Goal: Task Accomplishment & Management: Manage account settings

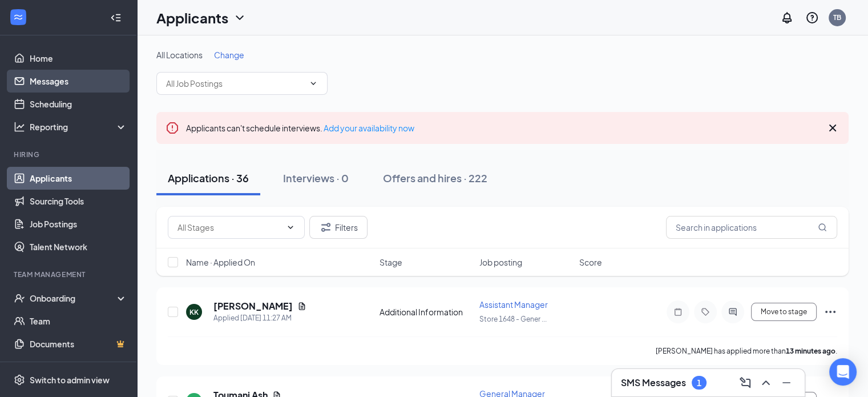
click at [41, 82] on link "Messages" at bounding box center [79, 81] width 98 height 23
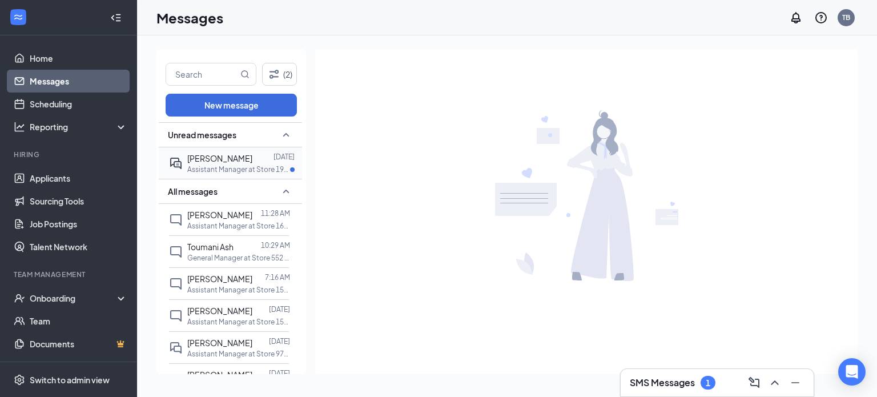
click at [244, 149] on div "[PERSON_NAME] [DATE] Assistant Manager at Store 1932 - [GEOGRAPHIC_DATA]" at bounding box center [229, 162] width 120 height 31
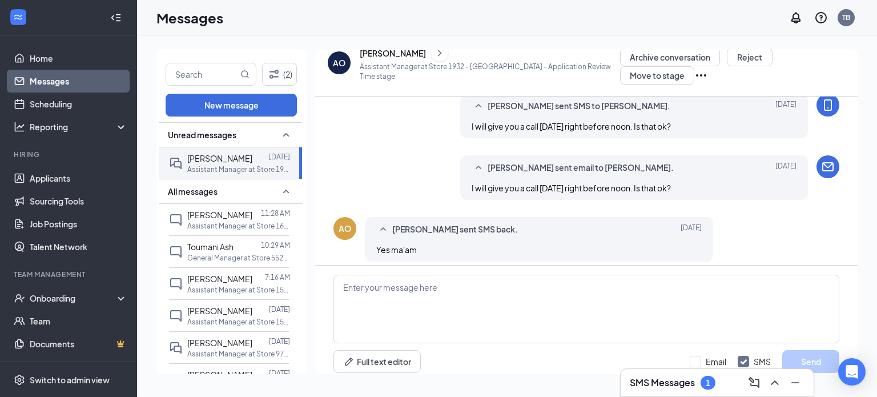
scroll to position [484, 0]
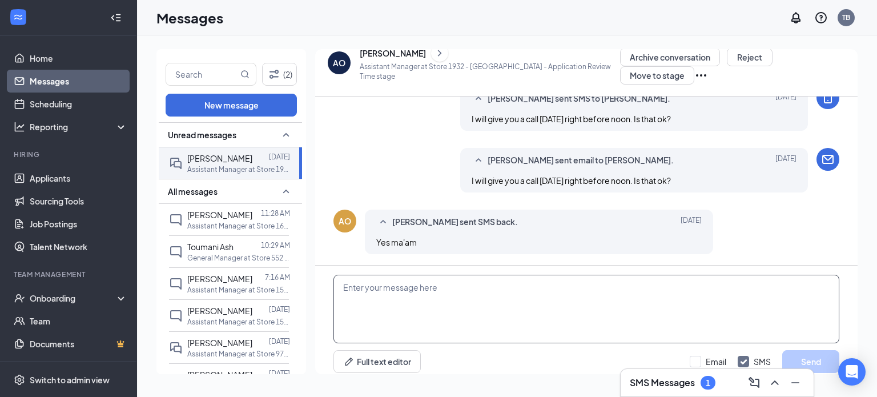
click at [433, 279] on textarea at bounding box center [586, 309] width 506 height 68
type textarea "Hi [PERSON_NAME], are you available for a call?"
click at [804, 353] on button "Send" at bounding box center [810, 361] width 57 height 23
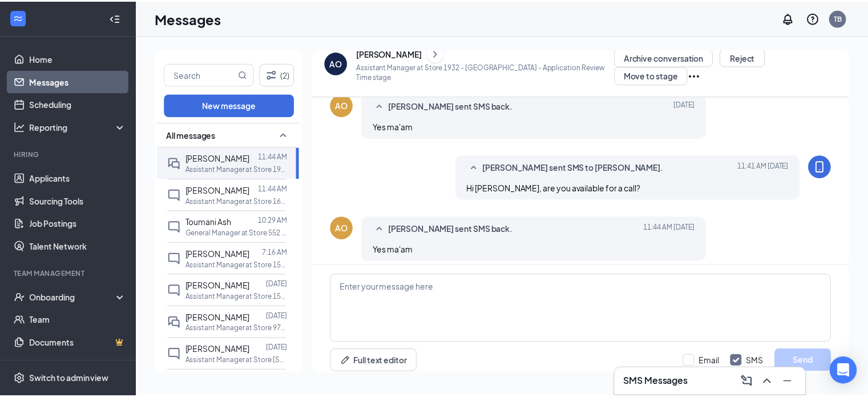
scroll to position [484, 0]
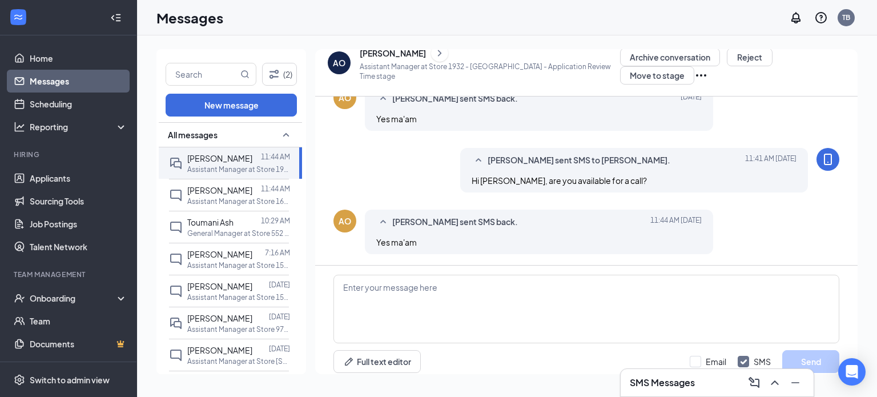
click at [400, 59] on div "[PERSON_NAME]" at bounding box center [393, 52] width 66 height 11
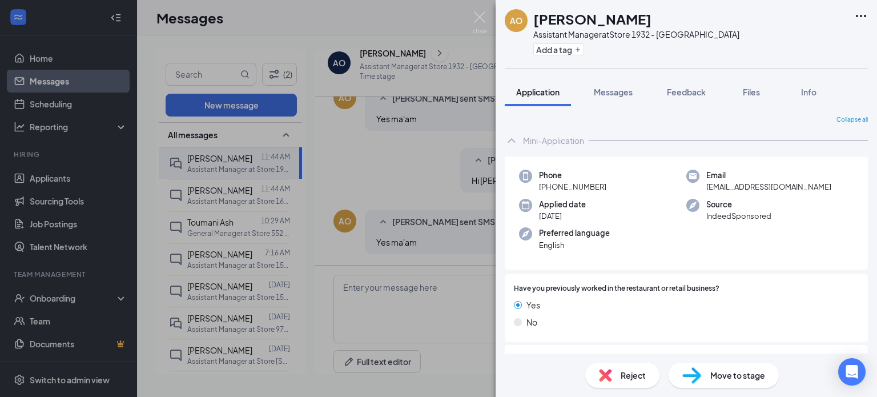
click at [23, 162] on div "AO [PERSON_NAME] Assistant Manager at Store 1932 - [PERSON_NAME] Add a tag Appl…" at bounding box center [438, 198] width 877 height 397
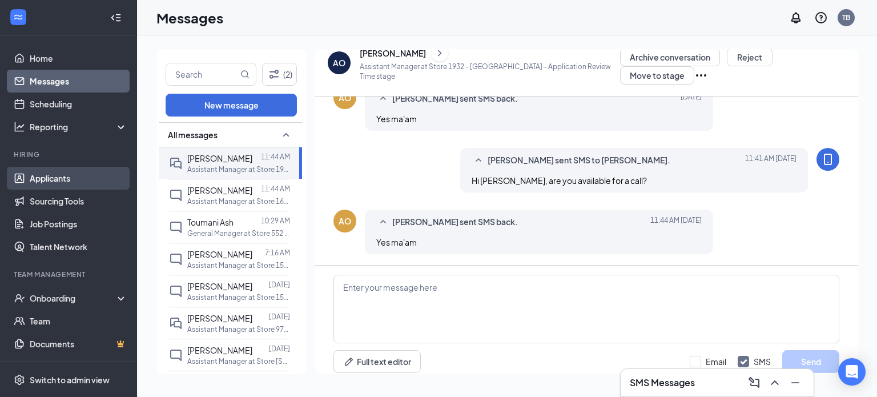
click at [32, 175] on link "Applicants" at bounding box center [79, 178] width 98 height 23
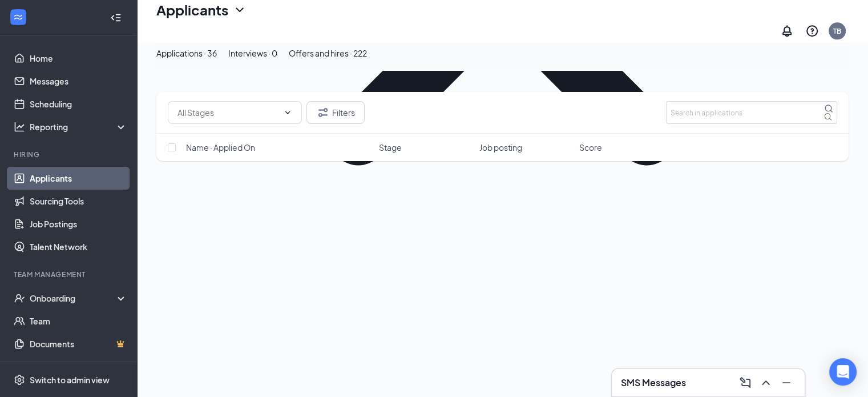
scroll to position [1126, 0]
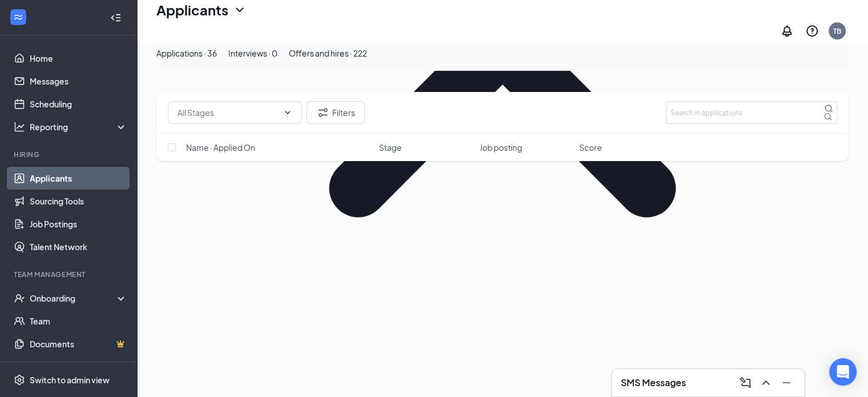
click at [760, 352] on li "Move to another position" at bounding box center [778, 343] width 116 height 17
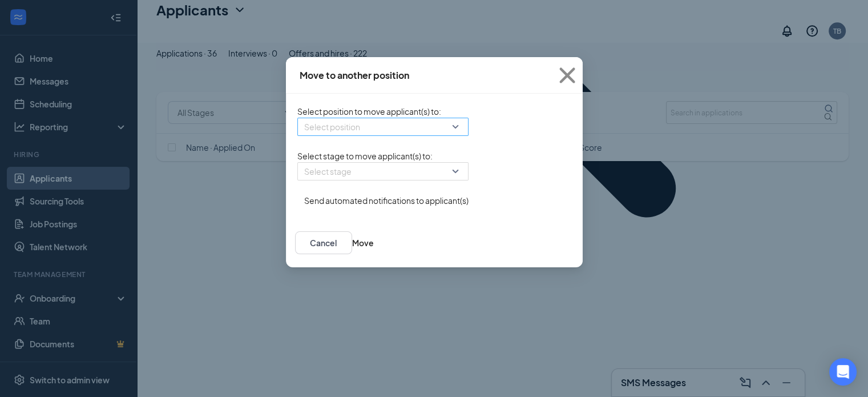
click at [304, 134] on input "search" at bounding box center [379, 126] width 150 height 17
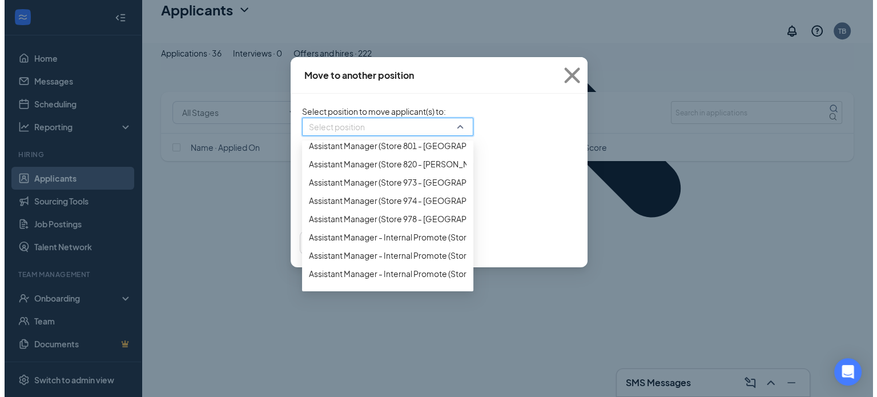
scroll to position [414, 0]
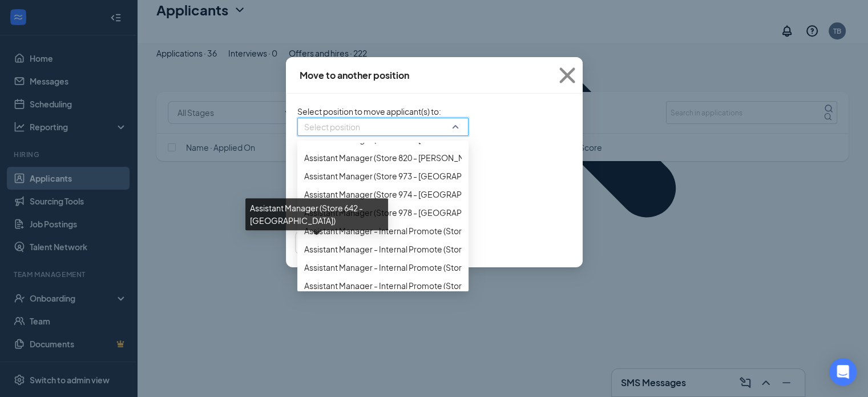
click at [304, 91] on span "Assistant Manager (Store 642 - [GEOGRAPHIC_DATA])" at bounding box center [404, 84] width 200 height 13
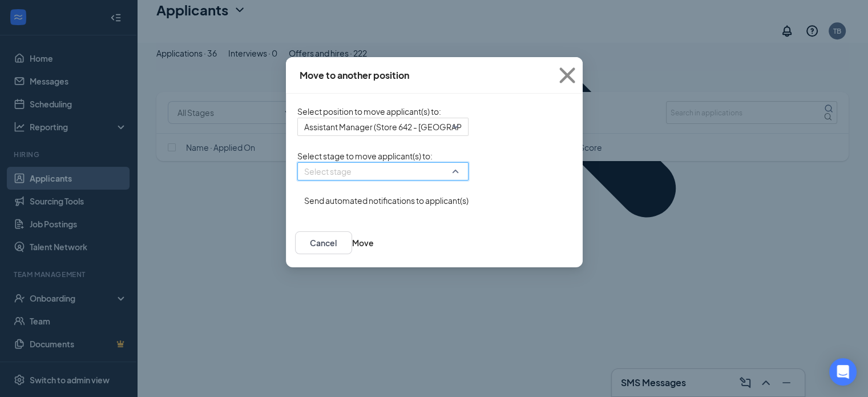
click at [312, 180] on input "search" at bounding box center [379, 171] width 150 height 17
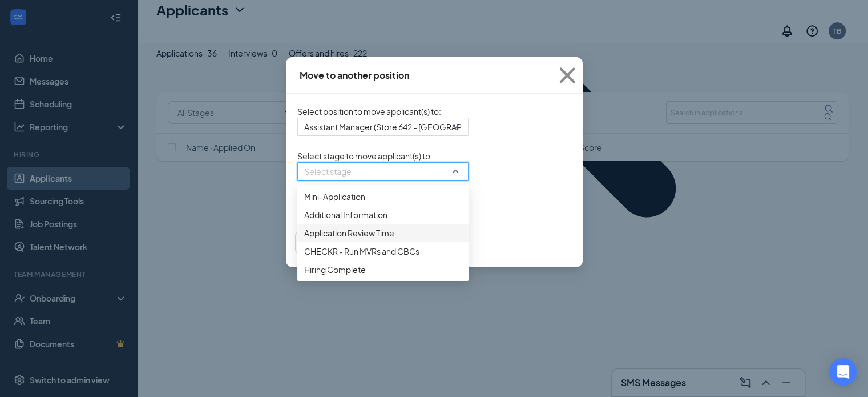
click at [347, 239] on span "Application Review Time" at bounding box center [383, 233] width 158 height 13
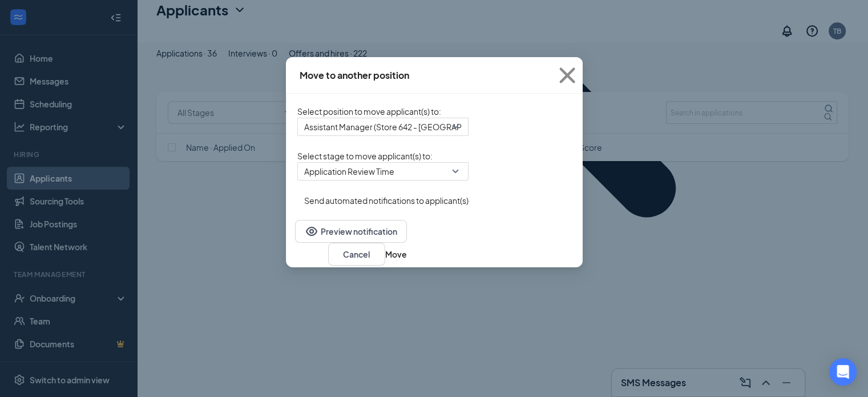
click at [297, 194] on button "button" at bounding box center [297, 194] width 0 height 0
click at [407, 260] on button "Move" at bounding box center [396, 254] width 22 height 13
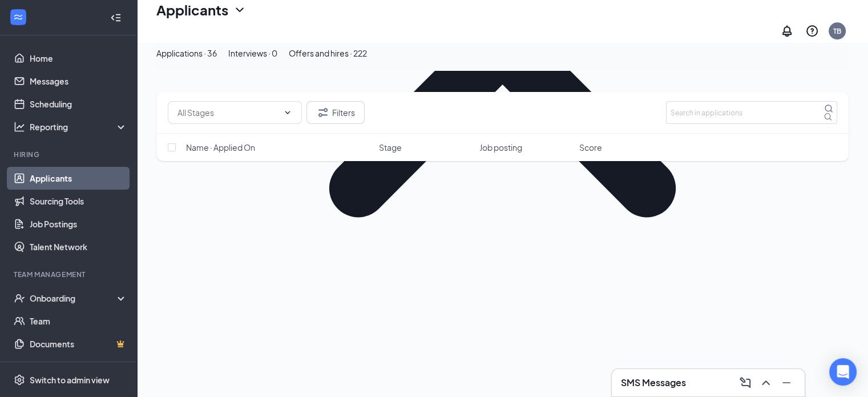
type input "CHECKR - Run MVRs and CBCs (next stage)"
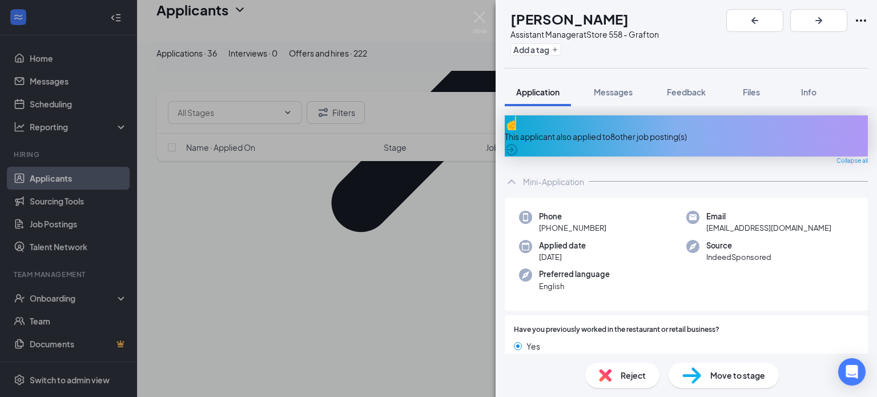
click at [678, 130] on div "This applicant also applied to 8 other job posting(s)" at bounding box center [686, 136] width 363 height 13
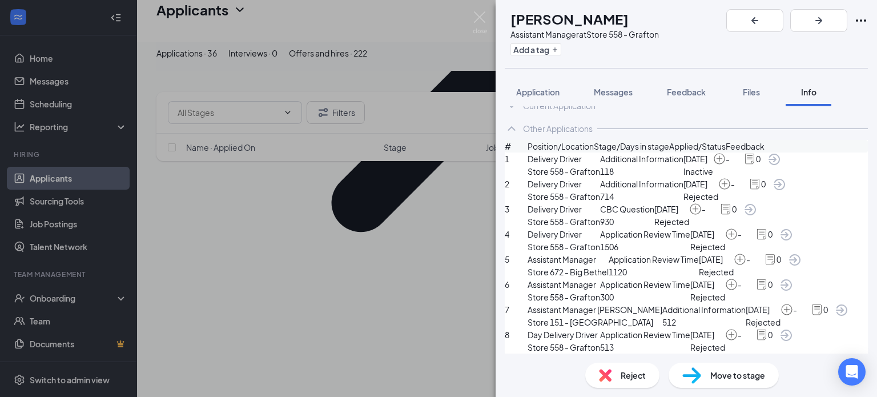
scroll to position [178, 0]
click at [621, 367] on div "Reject" at bounding box center [622, 374] width 74 height 25
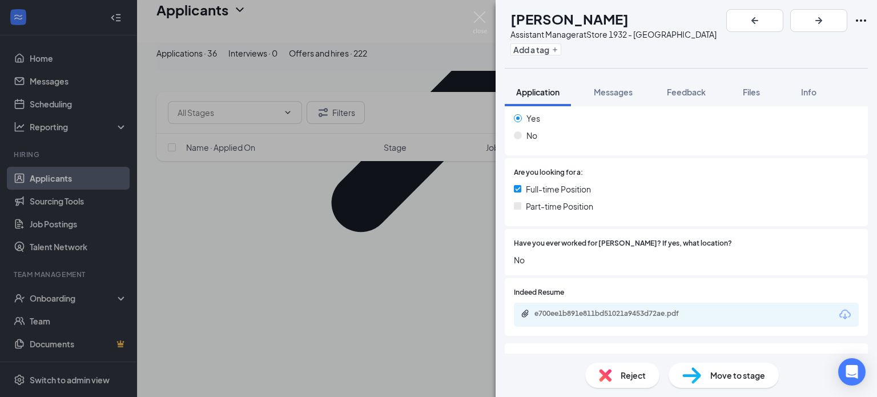
scroll to position [187, 0]
click at [669, 314] on div "e700ee1b891e811bd51021a9453d72ae.pdf" at bounding box center [614, 312] width 160 height 9
click at [611, 371] on div "Reject" at bounding box center [622, 374] width 74 height 25
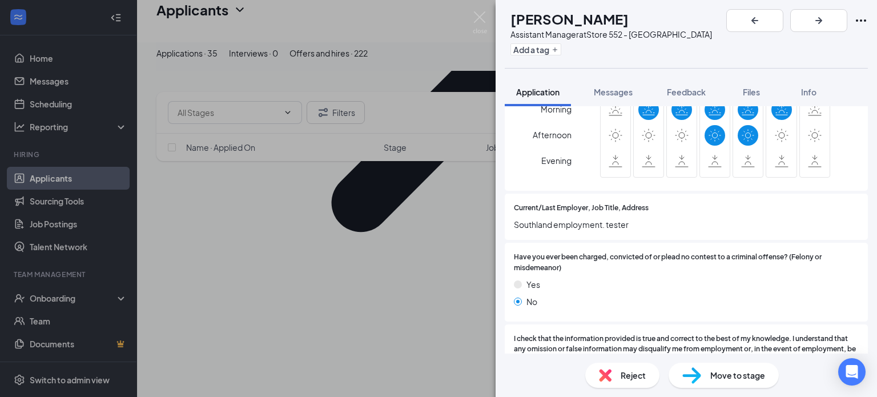
scroll to position [797, 0]
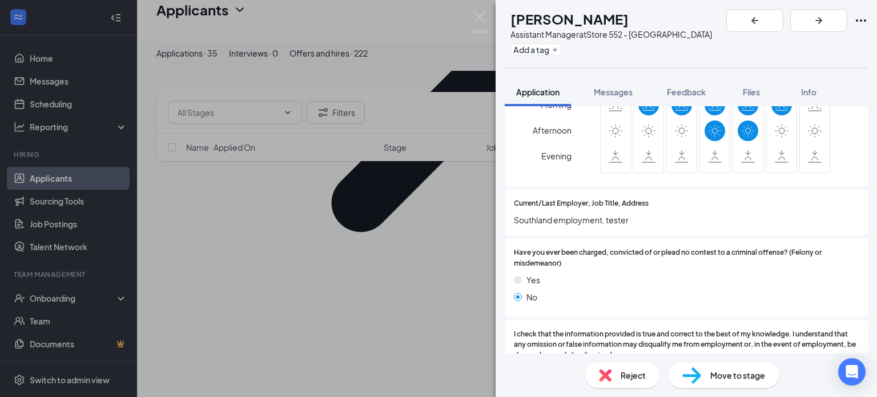
click at [622, 385] on div "Reject" at bounding box center [622, 374] width 74 height 25
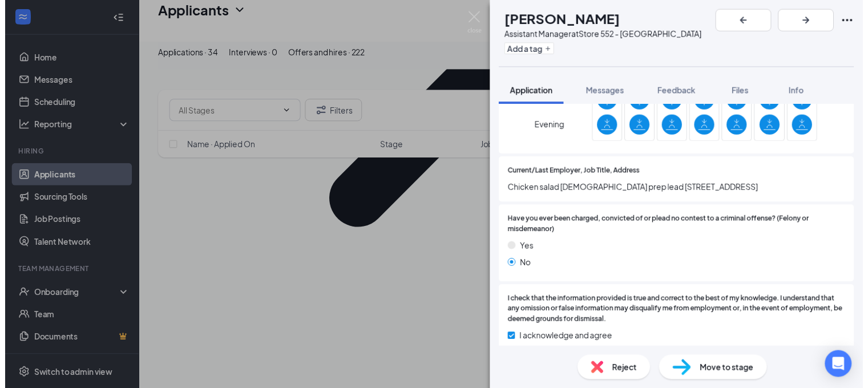
scroll to position [837, 0]
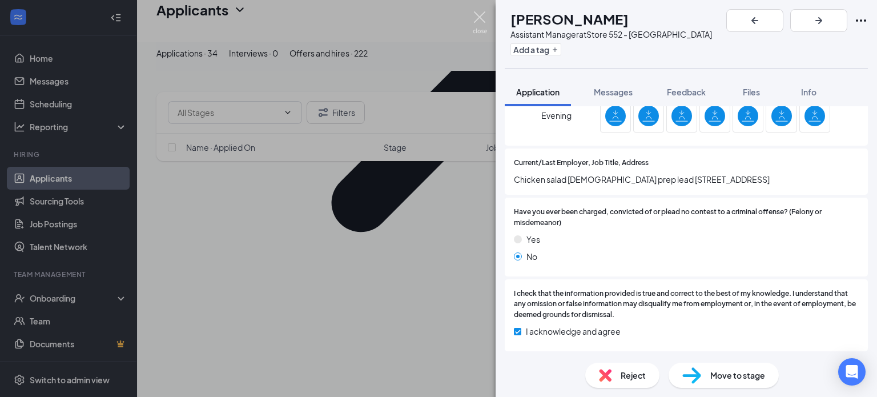
click at [477, 22] on img at bounding box center [480, 22] width 14 height 22
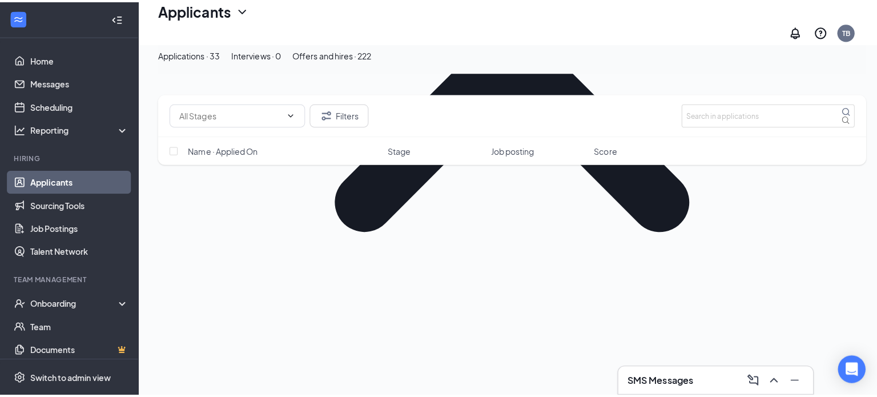
scroll to position [1109, 0]
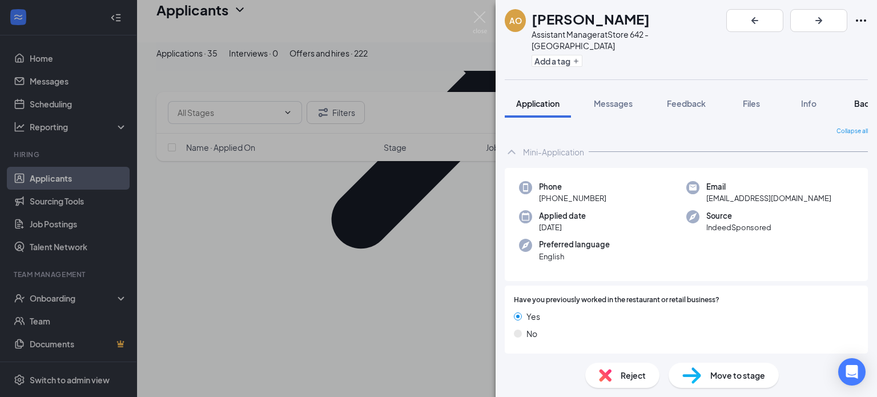
click at [856, 98] on span "Background" at bounding box center [877, 103] width 47 height 10
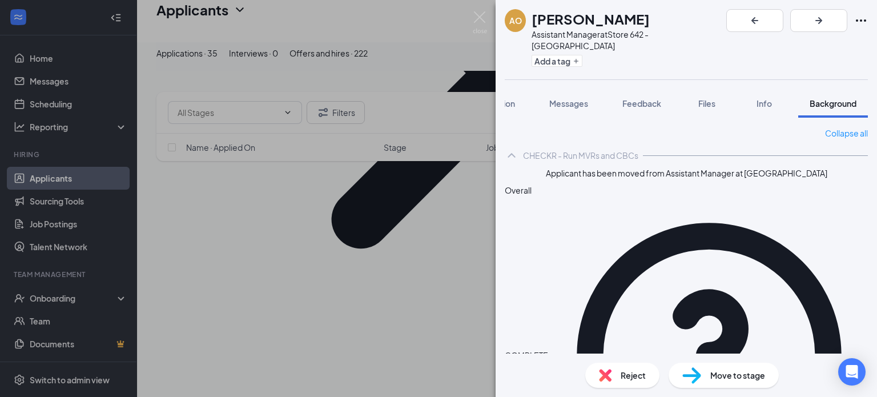
scroll to position [16, 0]
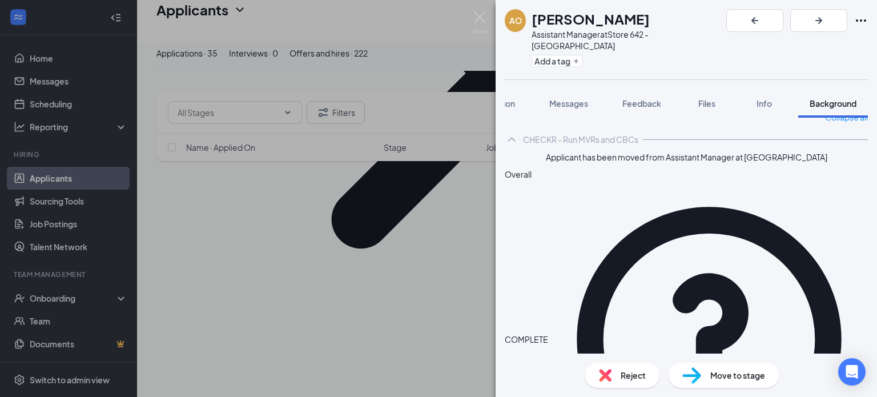
click at [699, 381] on img at bounding box center [691, 375] width 19 height 17
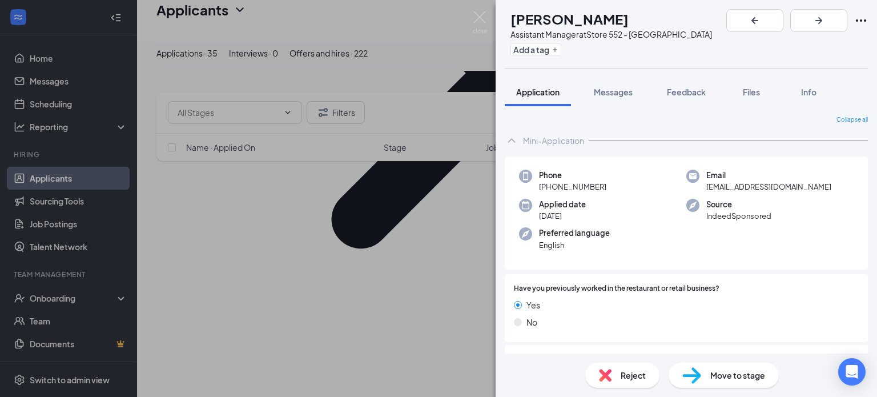
click at [61, 285] on div "[PERSON_NAME] [PERSON_NAME] Assistant Manager at Store 552 - Fairfield Add a ta…" at bounding box center [438, 198] width 877 height 397
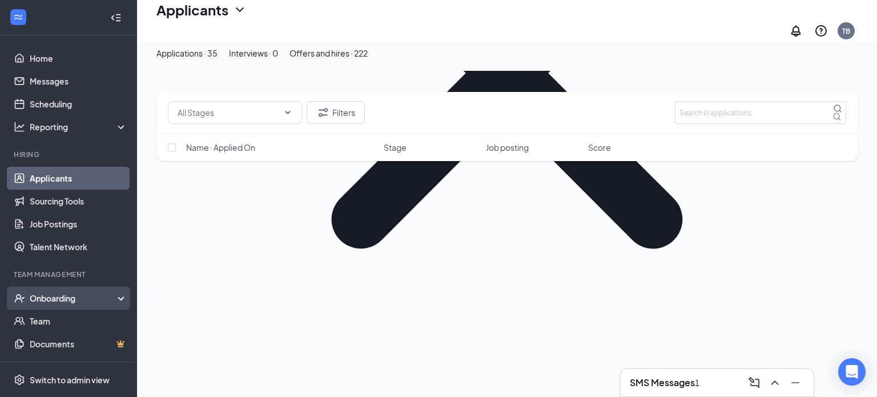
click at [68, 302] on div "Onboarding" at bounding box center [74, 297] width 88 height 11
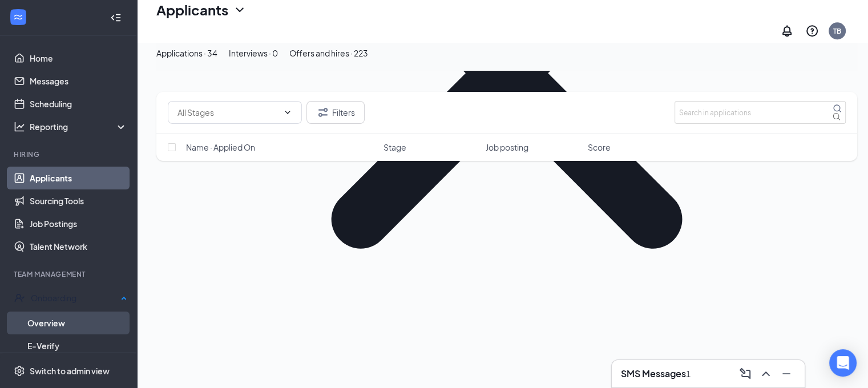
click at [68, 317] on link "Overview" at bounding box center [77, 323] width 100 height 23
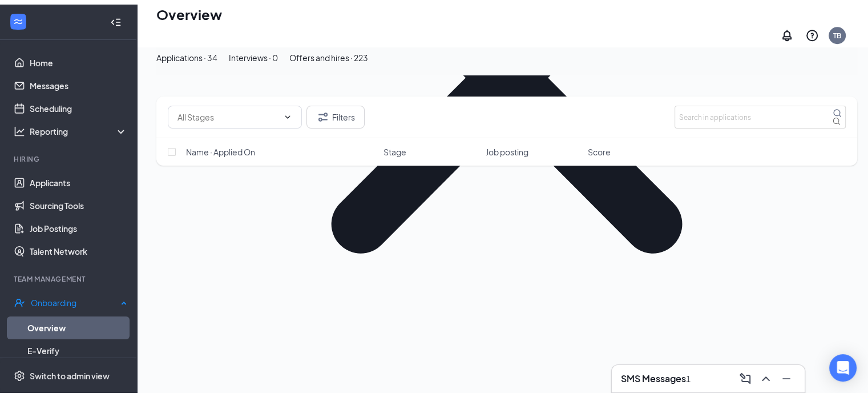
scroll to position [51, 0]
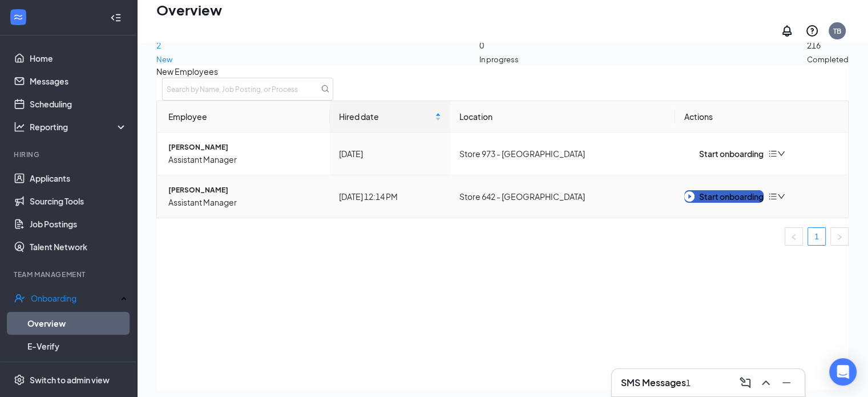
click at [700, 201] on div "Start onboarding" at bounding box center [723, 196] width 79 height 13
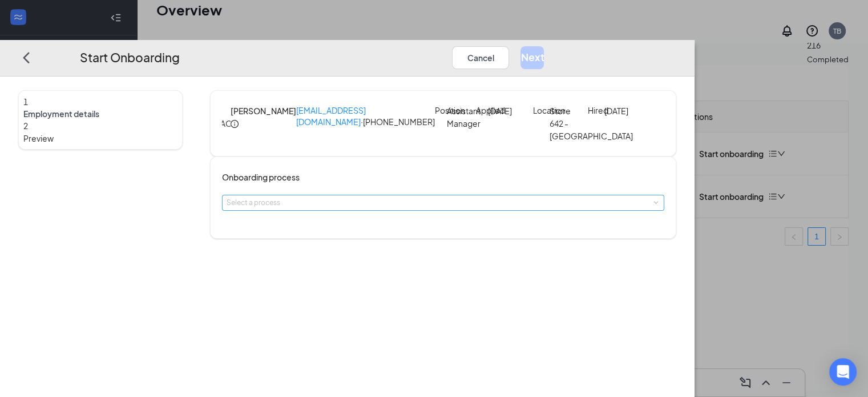
click at [380, 208] on div "Select a process" at bounding box center [441, 202] width 428 height 11
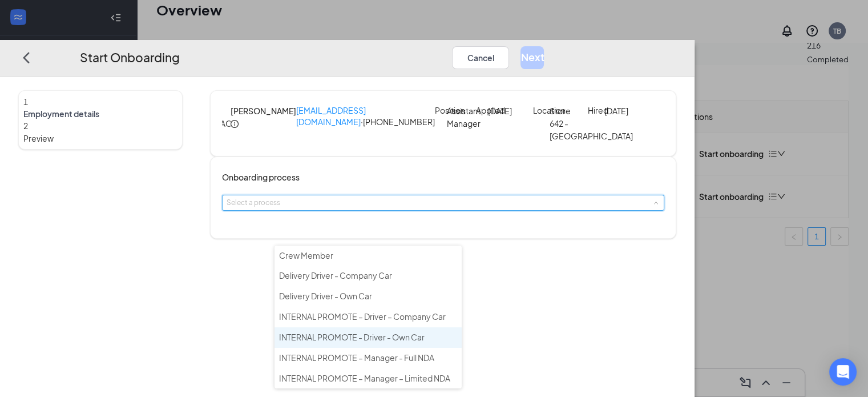
scroll to position [51, 0]
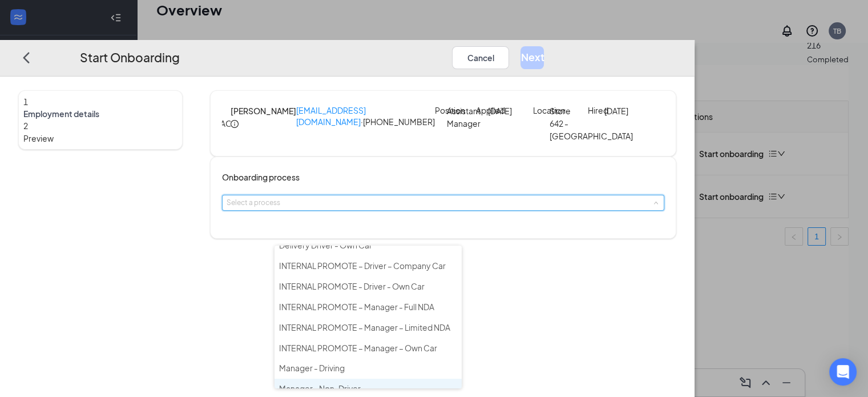
click at [344, 378] on li "Manager - Non-Driver" at bounding box center [368, 388] width 187 height 21
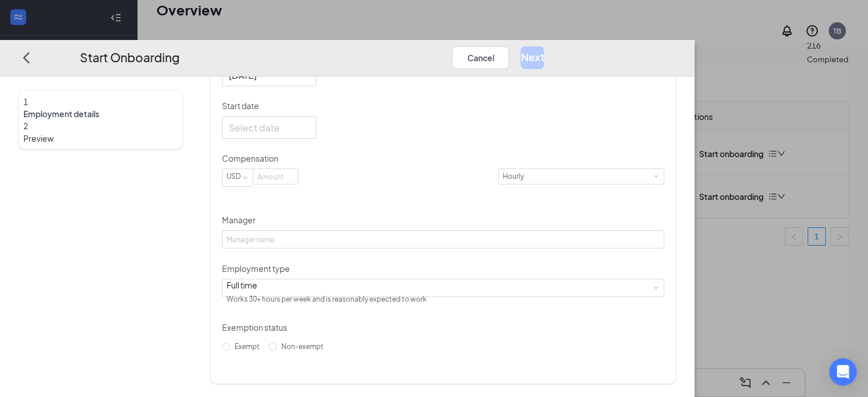
scroll to position [256, 0]
click at [309, 134] on div at bounding box center [269, 127] width 80 height 14
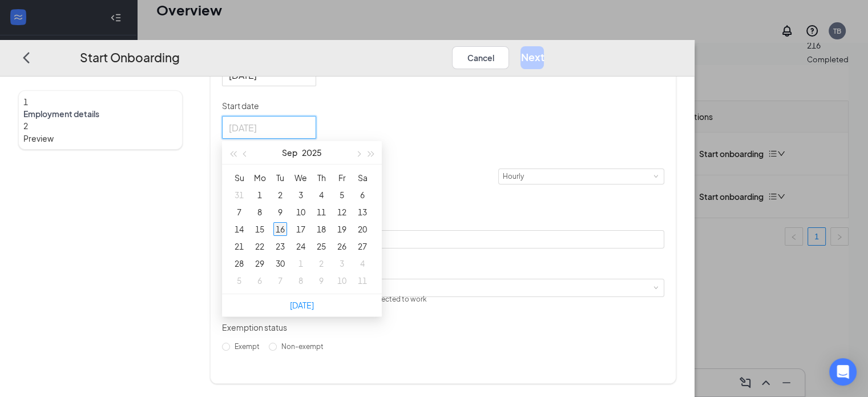
type input "[DATE]"
click at [287, 235] on div "16" at bounding box center [280, 228] width 14 height 14
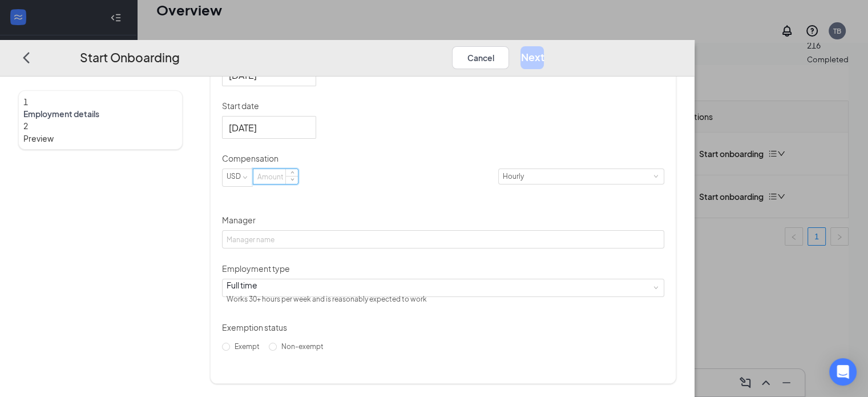
click at [298, 184] on input at bounding box center [275, 176] width 45 height 15
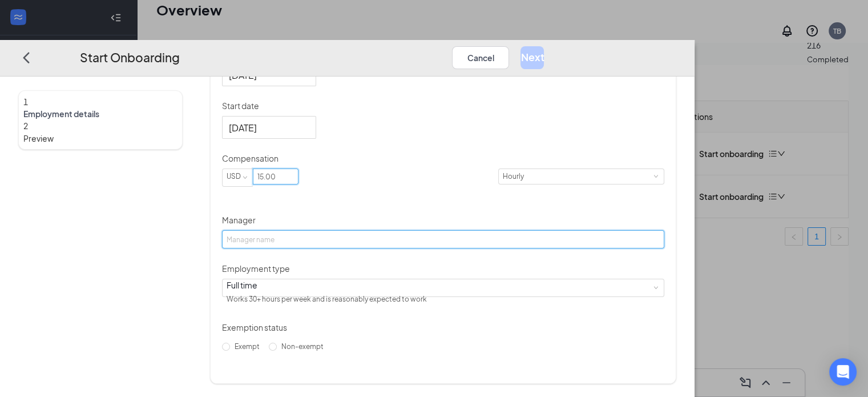
type input "15"
click at [322, 248] on input "Manager" at bounding box center [443, 239] width 442 height 18
type input "[PERSON_NAME]"
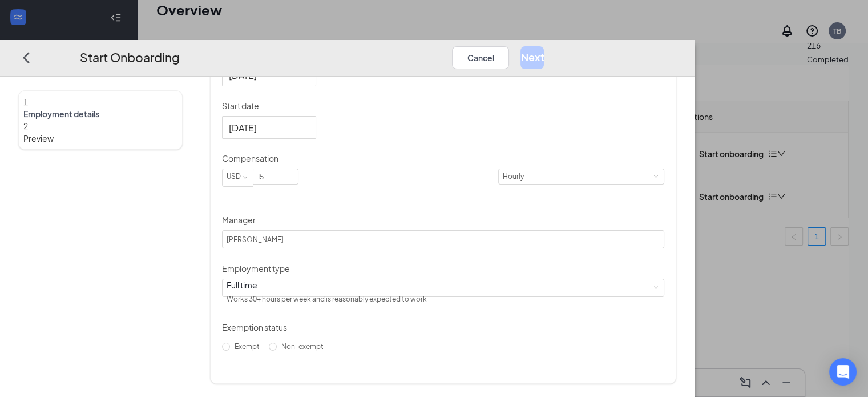
click at [530, 207] on div "Hired date [DATE] Start date [DATE] [DATE] Su Mo Tu We Th Fr Sa 31 1 2 3 4 5 6 …" at bounding box center [443, 201] width 442 height 308
click at [289, 350] on span "Non-exempt" at bounding box center [302, 345] width 51 height 9
click at [277, 350] on input "Non-exempt" at bounding box center [273, 346] width 8 height 8
radio input "true"
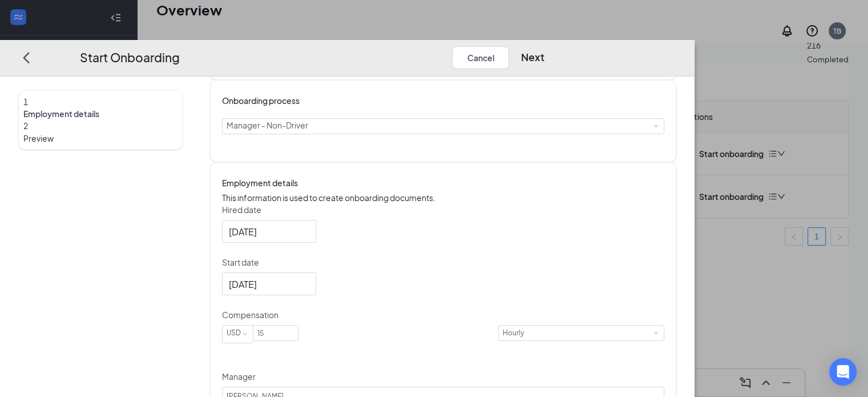
scroll to position [75, 0]
click at [544, 46] on button "Next" at bounding box center [531, 57] width 23 height 23
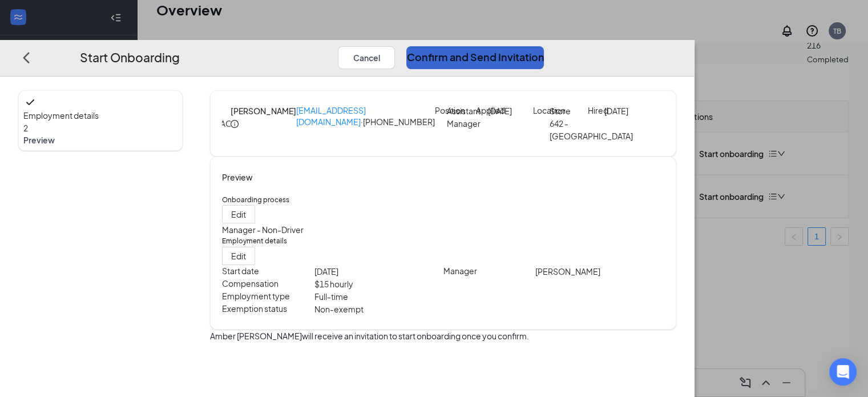
scroll to position [5, 0]
click at [544, 46] on button "Confirm and Send Invitation" at bounding box center [475, 57] width 138 height 23
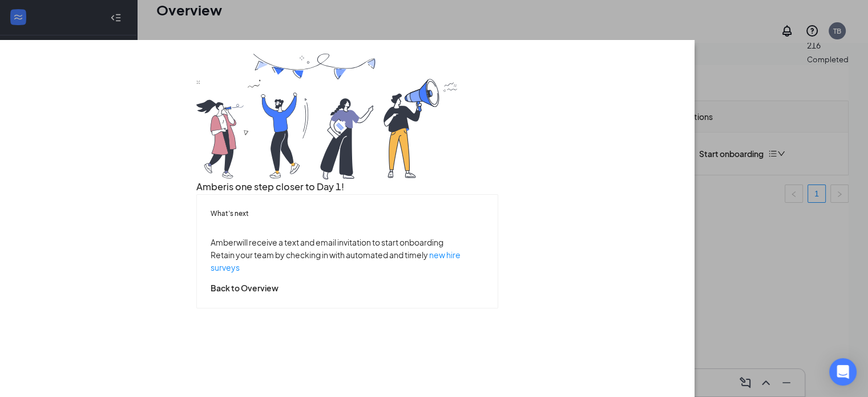
scroll to position [68, 0]
click at [279, 293] on button "Back to Overview" at bounding box center [245, 287] width 68 height 13
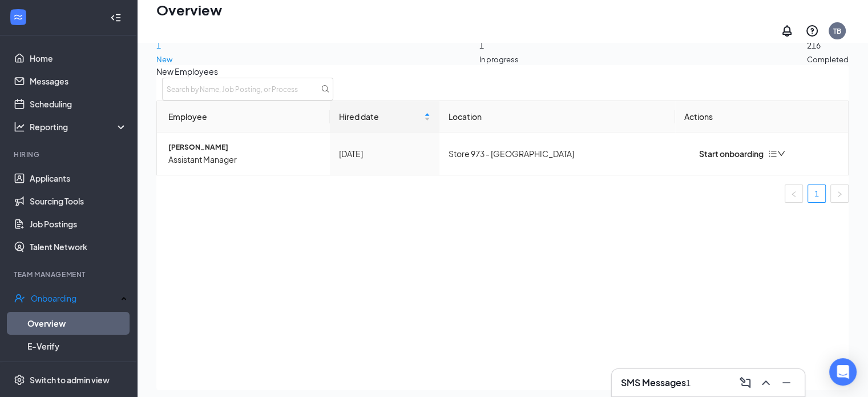
click at [485, 52] on div "1 In progress" at bounding box center [498, 35] width 39 height 60
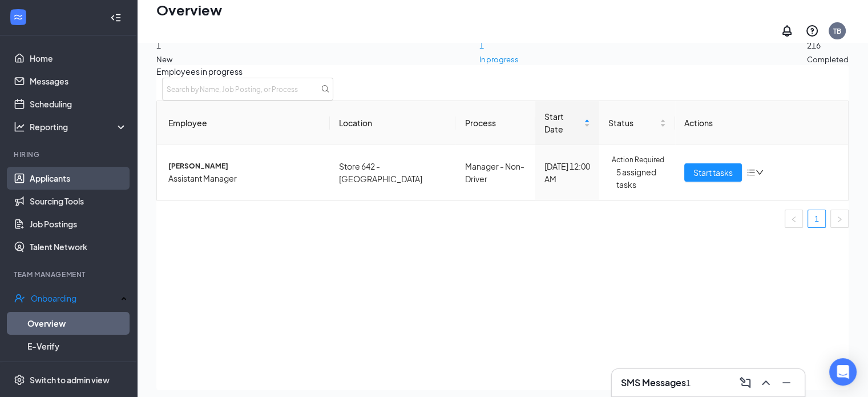
click at [50, 168] on link "Applicants" at bounding box center [79, 178] width 98 height 23
